Goal: Task Accomplishment & Management: Complete application form

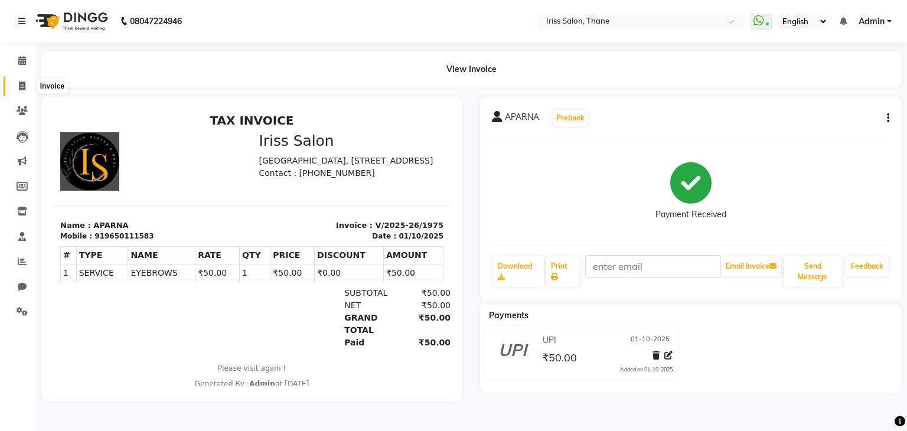
click at [22, 86] on icon at bounding box center [22, 86] width 6 height 9
select select "service"
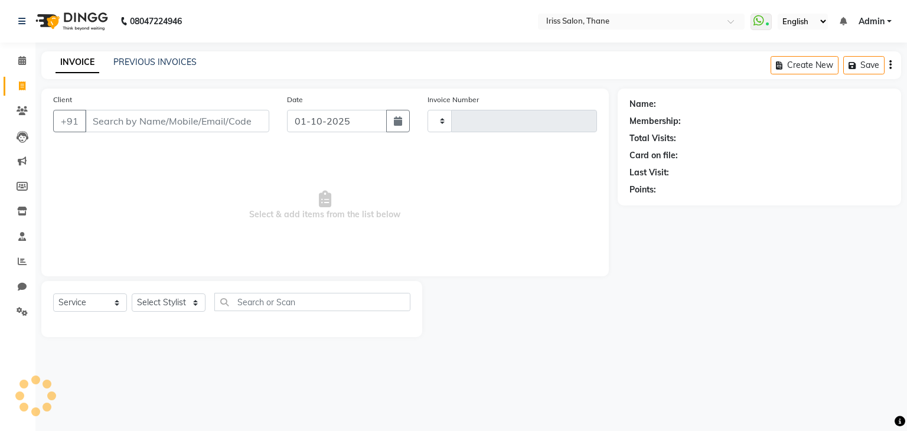
type input "1976"
select select "7676"
select select "product"
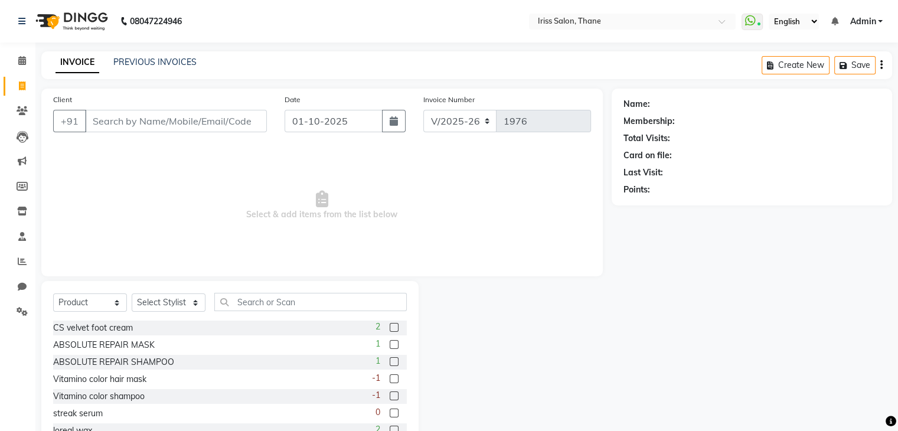
click at [93, 126] on input "Client" at bounding box center [176, 121] width 182 height 22
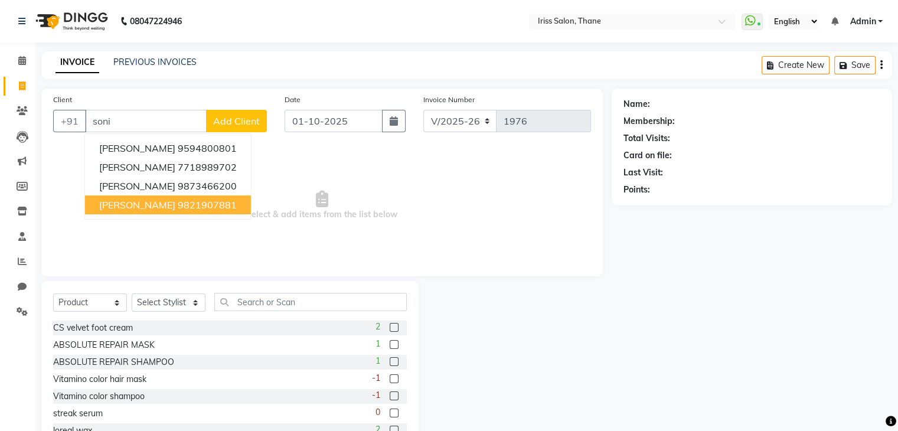
click at [129, 206] on span "[PERSON_NAME]" at bounding box center [137, 205] width 76 height 12
type input "9821907881"
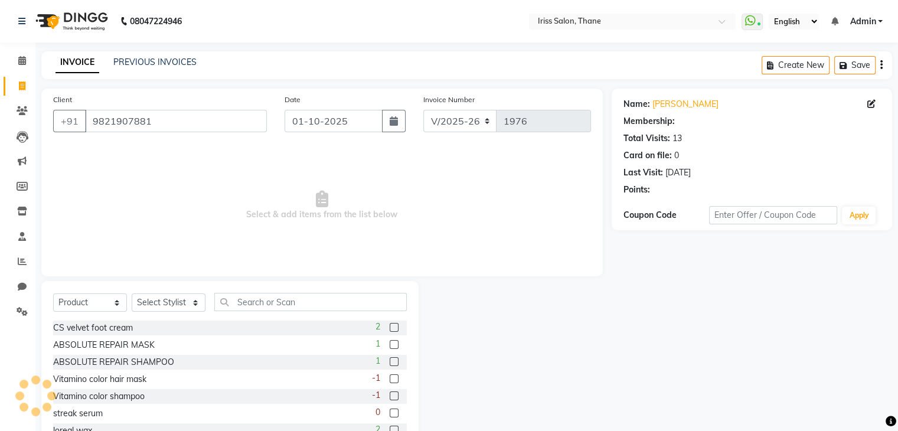
select select "1: Object"
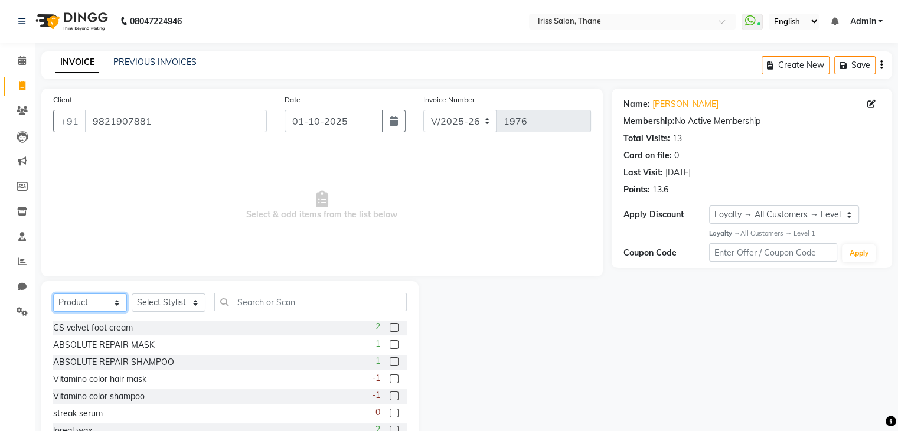
click at [112, 304] on select "Select Service Product Membership Package Voucher Prepaid Gift Card" at bounding box center [90, 303] width 74 height 18
select select "service"
click at [53, 294] on select "Select Service Product Membership Package Voucher Prepaid Gift Card" at bounding box center [90, 303] width 74 height 18
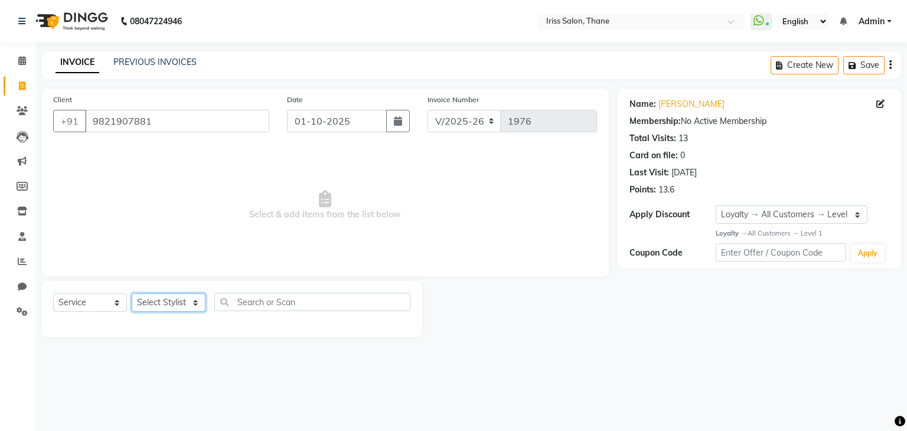
click at [195, 302] on select "Select Stylist Alzeem [PERSON_NAME] [PERSON_NAME] [PERSON_NAME] [PERSON_NAME] […" at bounding box center [169, 303] width 74 height 18
select select "67965"
click at [132, 294] on select "Select Stylist Alzeem [PERSON_NAME] [PERSON_NAME] [PERSON_NAME] [PERSON_NAME] […" at bounding box center [169, 303] width 74 height 18
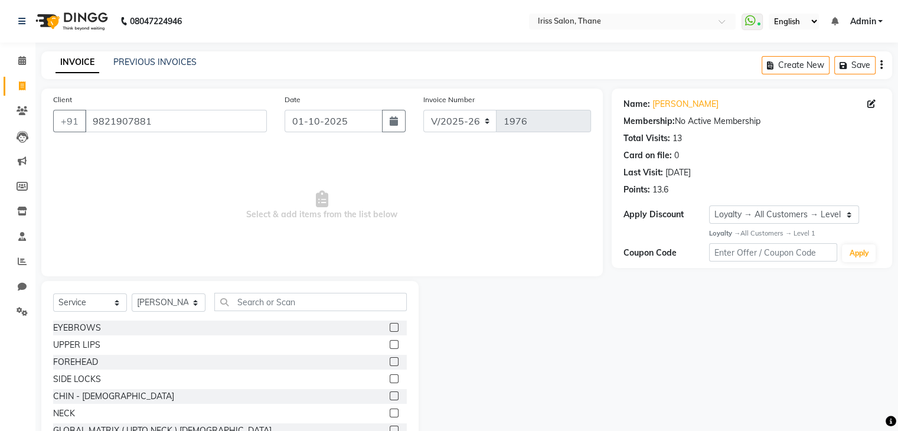
click at [390, 329] on label at bounding box center [394, 327] width 9 height 9
click at [390, 329] on input "checkbox" at bounding box center [394, 328] width 8 height 8
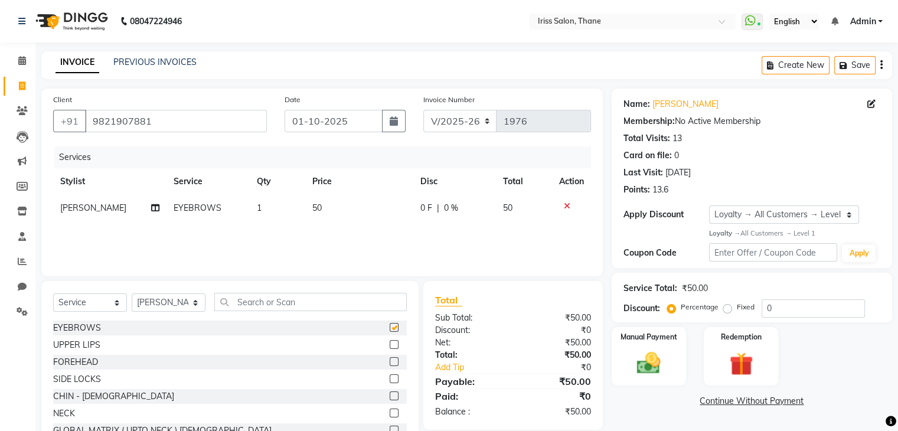
checkbox input "false"
click at [390, 346] on label at bounding box center [394, 344] width 9 height 9
click at [390, 346] on input "checkbox" at bounding box center [394, 345] width 8 height 8
checkbox input "false"
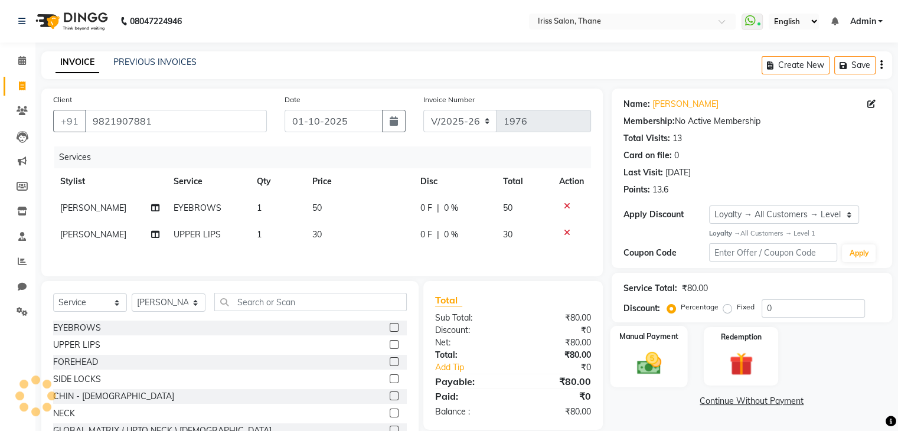
click at [646, 361] on img at bounding box center [649, 363] width 40 height 28
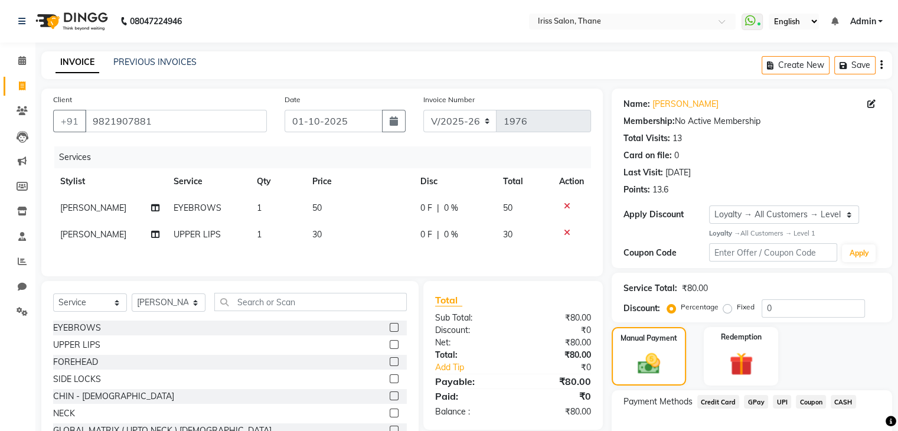
click at [841, 400] on span "CASH" at bounding box center [843, 402] width 25 height 14
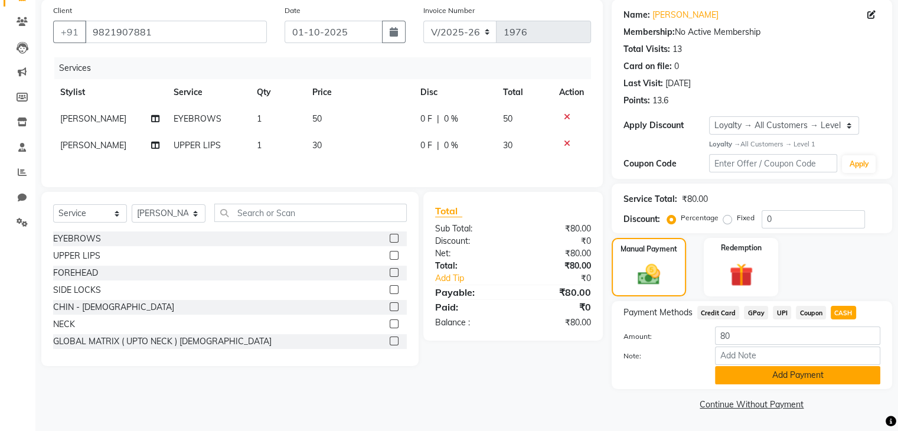
click at [815, 373] on button "Add Payment" at bounding box center [797, 375] width 165 height 18
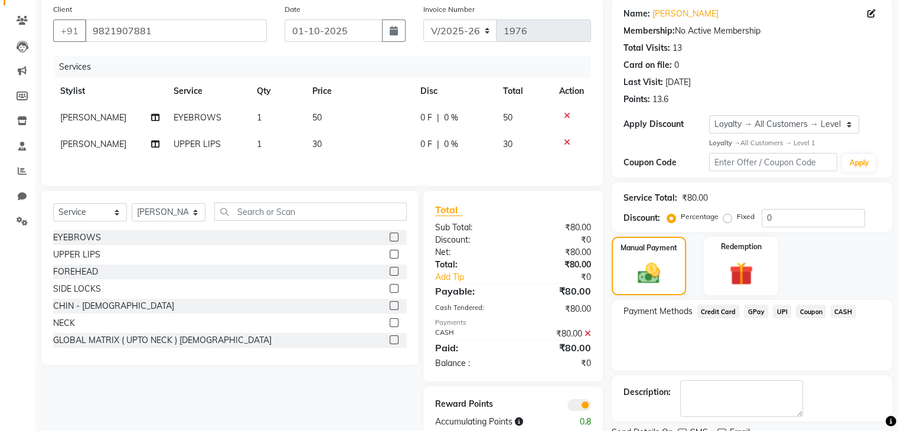
scroll to position [138, 0]
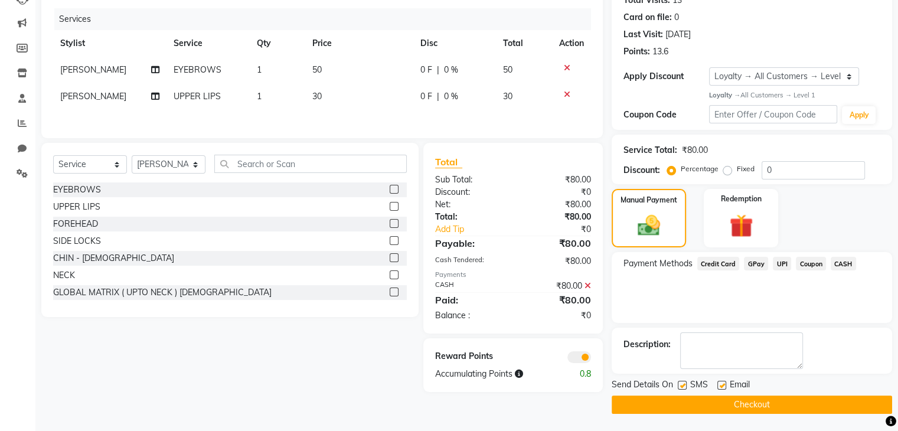
click at [728, 403] on button "Checkout" at bounding box center [752, 405] width 281 height 18
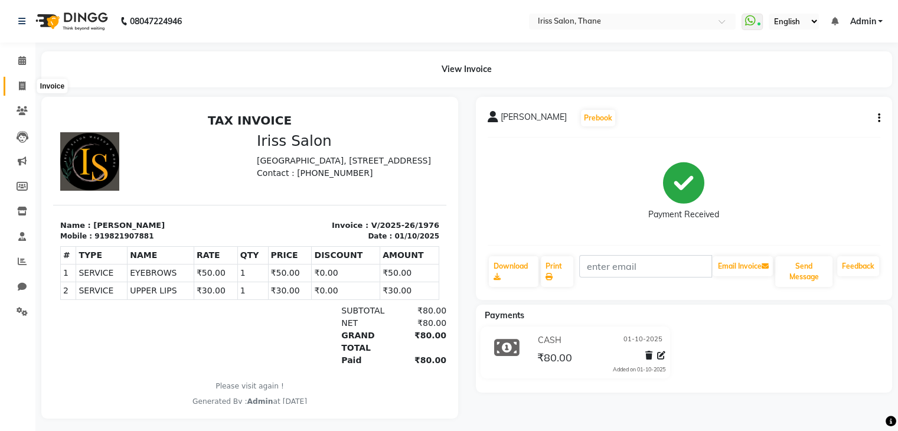
click at [22, 85] on icon at bounding box center [22, 86] width 6 height 9
select select "service"
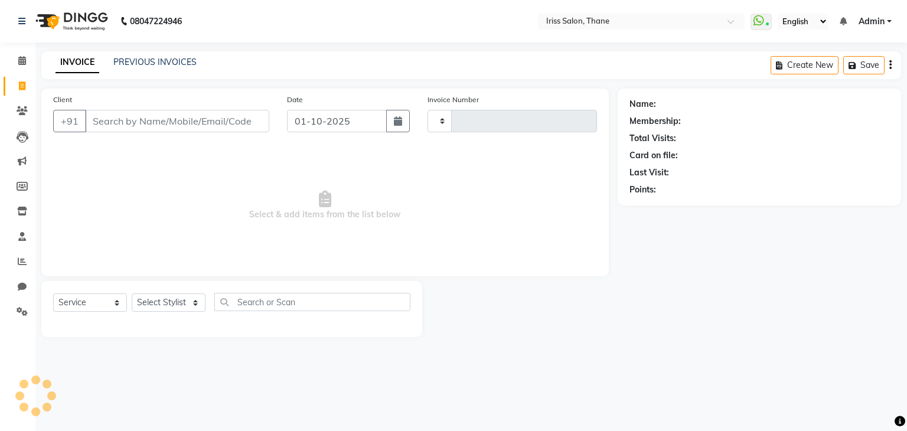
type input "1977"
select select "7676"
select select "product"
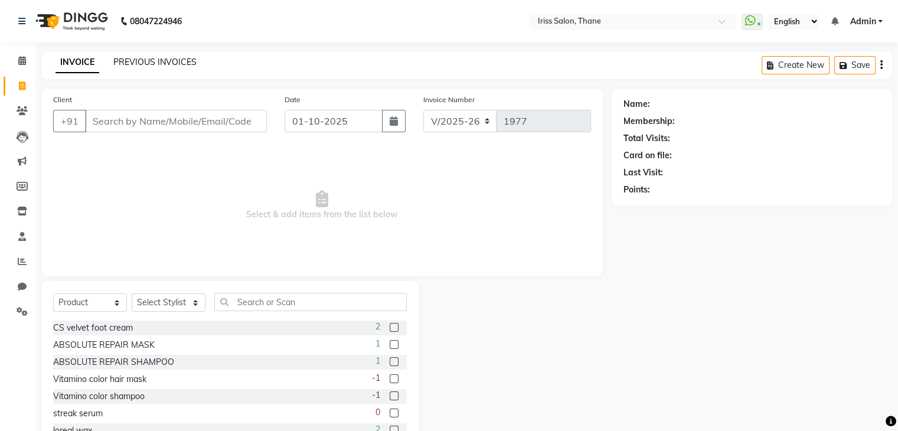
click at [166, 64] on link "PREVIOUS INVOICES" at bounding box center [154, 62] width 83 height 11
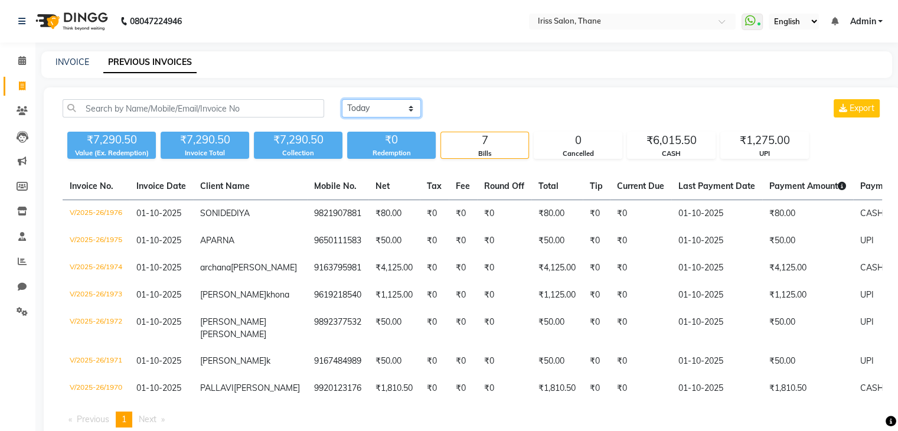
click at [411, 110] on select "[DATE] [DATE] Custom Range" at bounding box center [381, 108] width 79 height 18
select select "[DATE]"
click at [342, 99] on select "[DATE] [DATE] Custom Range" at bounding box center [381, 108] width 79 height 18
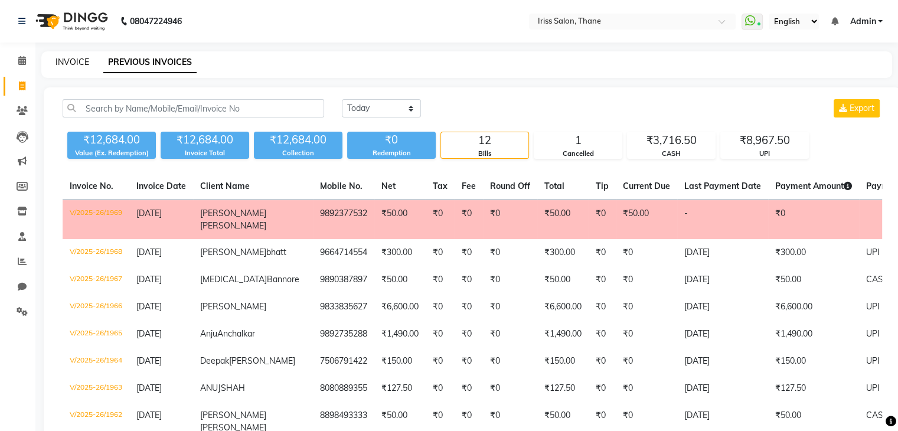
click at [71, 65] on link "INVOICE" at bounding box center [73, 62] width 34 height 11
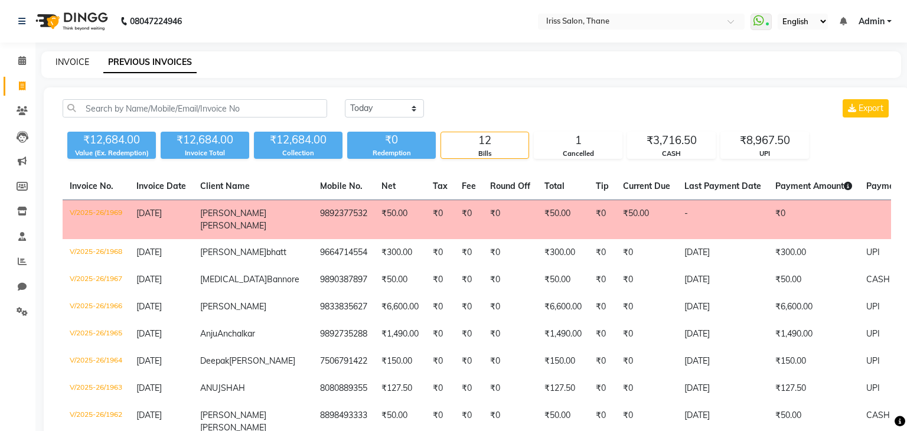
select select "service"
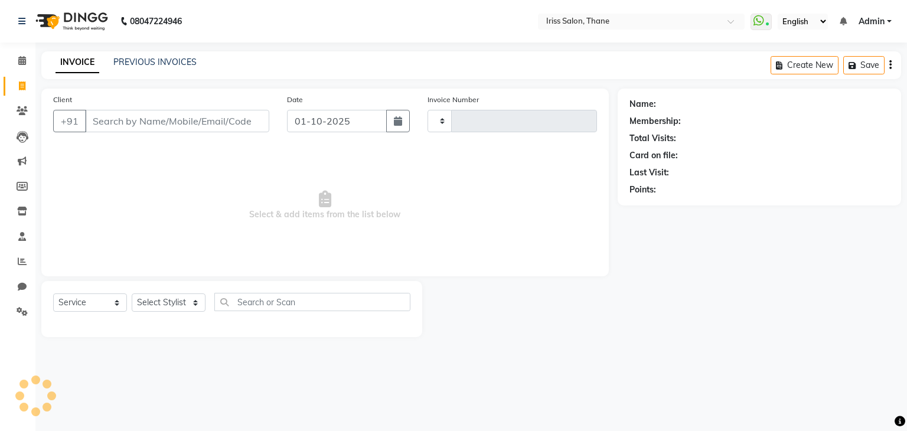
type input "1977"
select select "7676"
select select "product"
